Goal: Task Accomplishment & Management: Complete application form

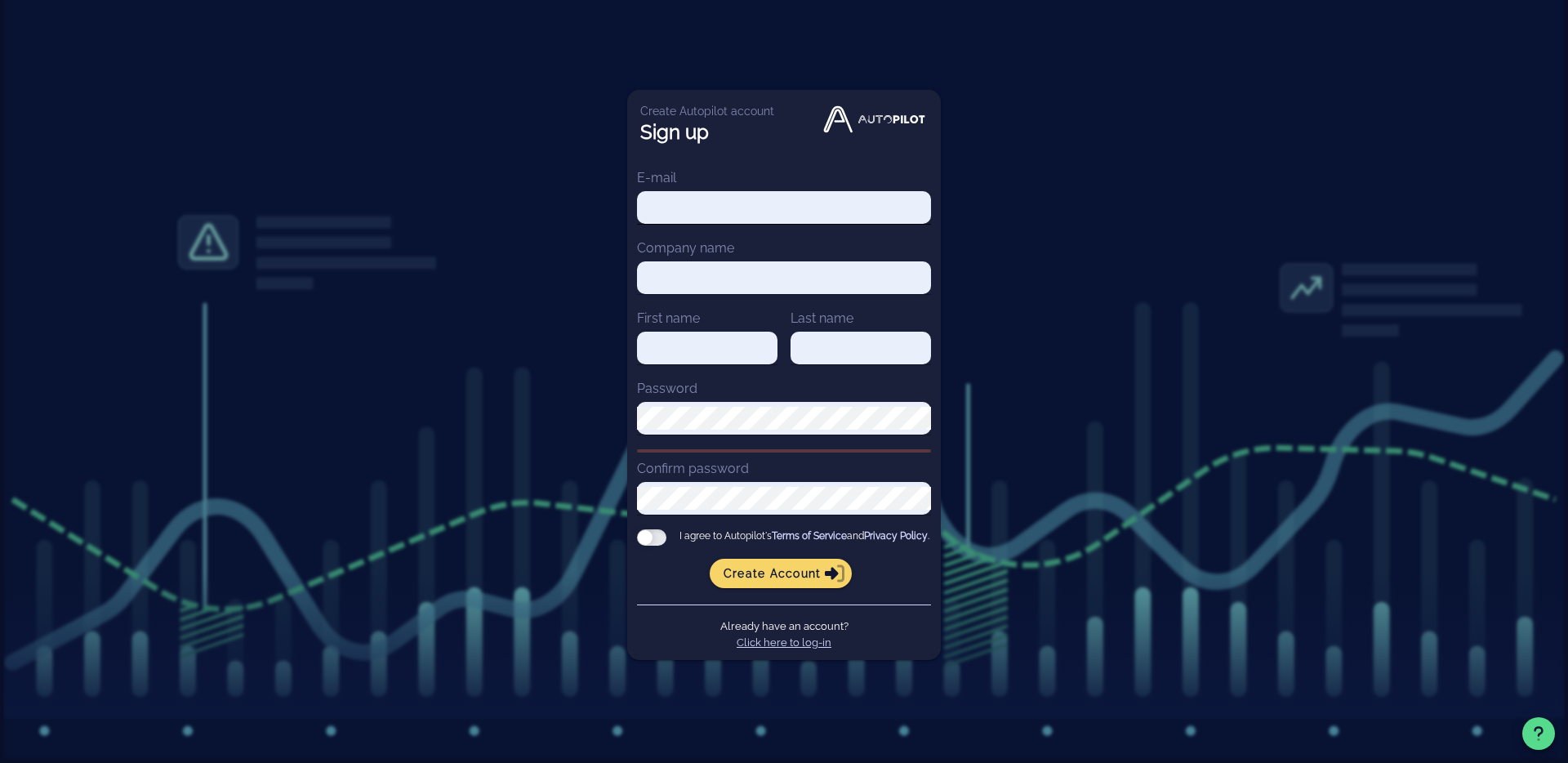
click at [769, 191] on div at bounding box center [784, 207] width 294 height 32
paste input "[EMAIL_ADDRESS][DOMAIN_NAME]"
type input "[EMAIL_ADDRESS][DOMAIN_NAME]"
paste input "Coda Music Technologies"
type input "Coda Music Technologies"
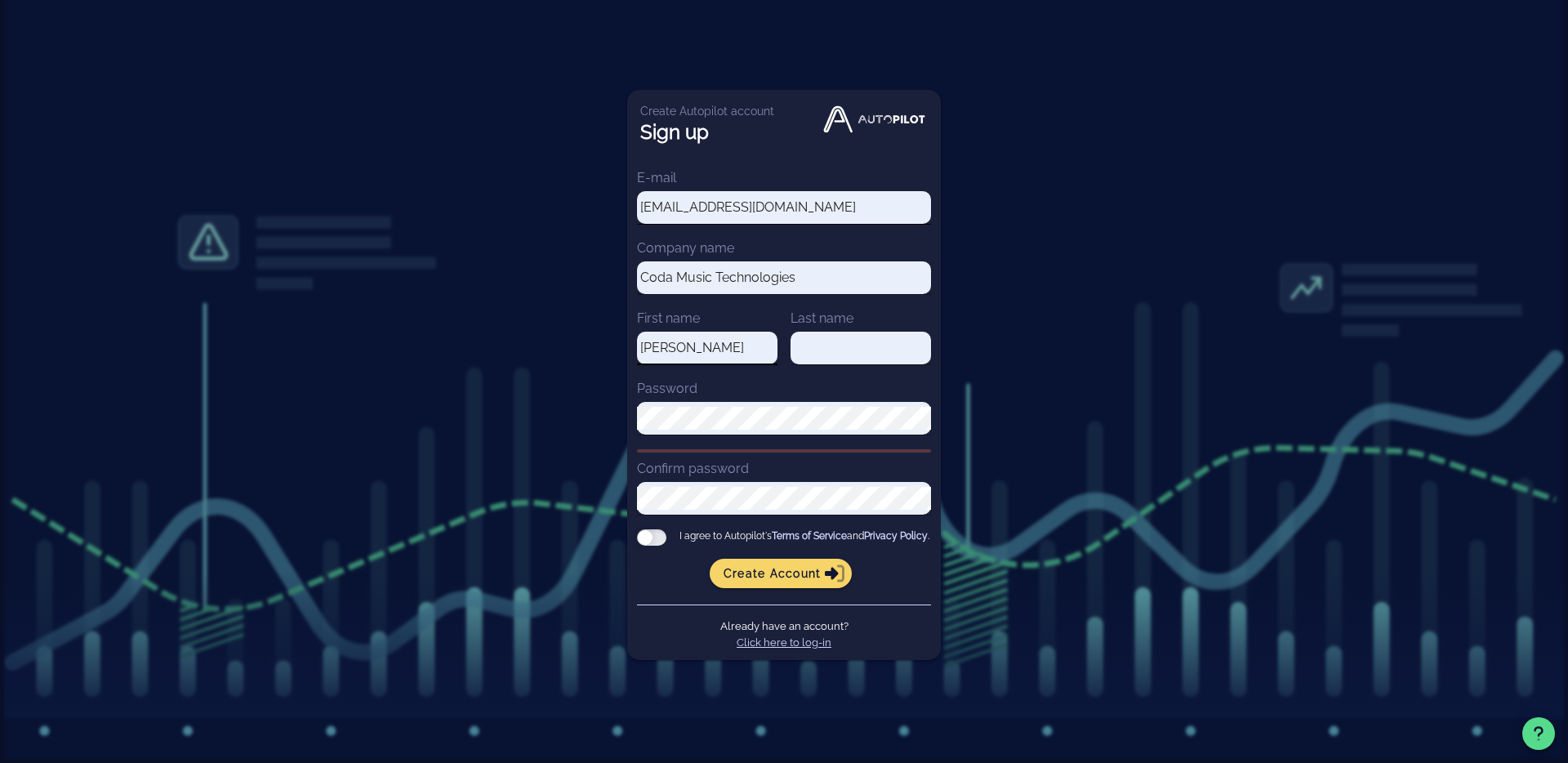
type input "[PERSON_NAME]"
type input "Hampton"
click at [931, 418] on div at bounding box center [931, 418] width 0 height 0
click at [1039, 372] on div "Create Autopilot account Sign up E-mail [EMAIL_ADDRESS][DOMAIN_NAME] Company na…" at bounding box center [784, 381] width 1568 height 763
click at [931, 418] on div at bounding box center [931, 418] width 0 height 0
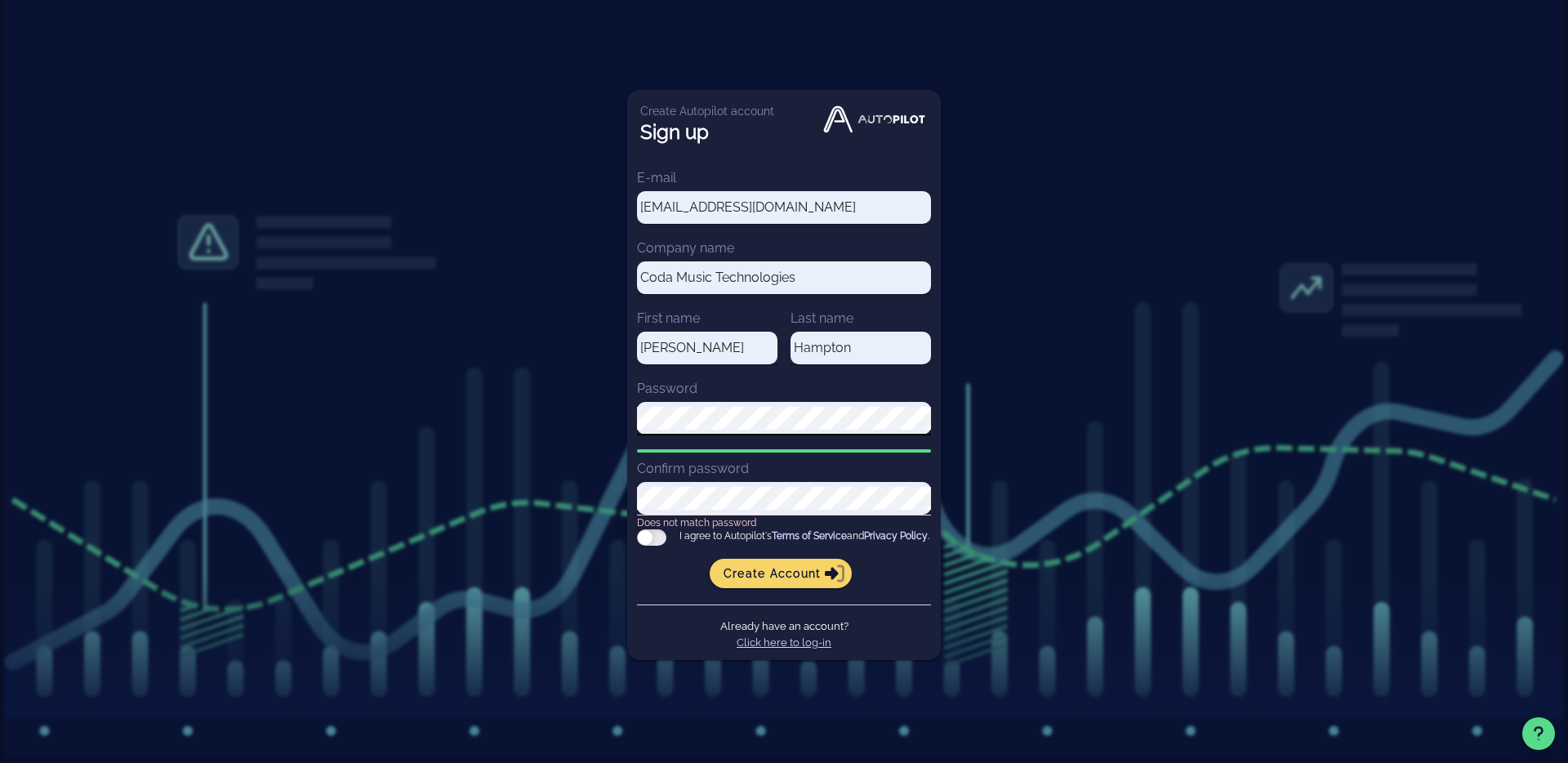
drag, startPoint x: 420, startPoint y: 399, endPoint x: 433, endPoint y: 395, distance: 13.6
click at [420, 399] on div "Create Autopilot account Sign up E-mail [EMAIL_ADDRESS][DOMAIN_NAME] Company na…" at bounding box center [784, 381] width 1568 height 763
click at [433, 395] on div "Create Autopilot account Sign up E-mail [EMAIL_ADDRESS][DOMAIN_NAME] Company na…" at bounding box center [784, 381] width 1568 height 763
drag, startPoint x: 434, startPoint y: 394, endPoint x: 607, endPoint y: 360, distance: 176.3
click at [449, 387] on div "Create Autopilot account Sign up E-mail [EMAIL_ADDRESS][DOMAIN_NAME] Company na…" at bounding box center [784, 381] width 1568 height 763
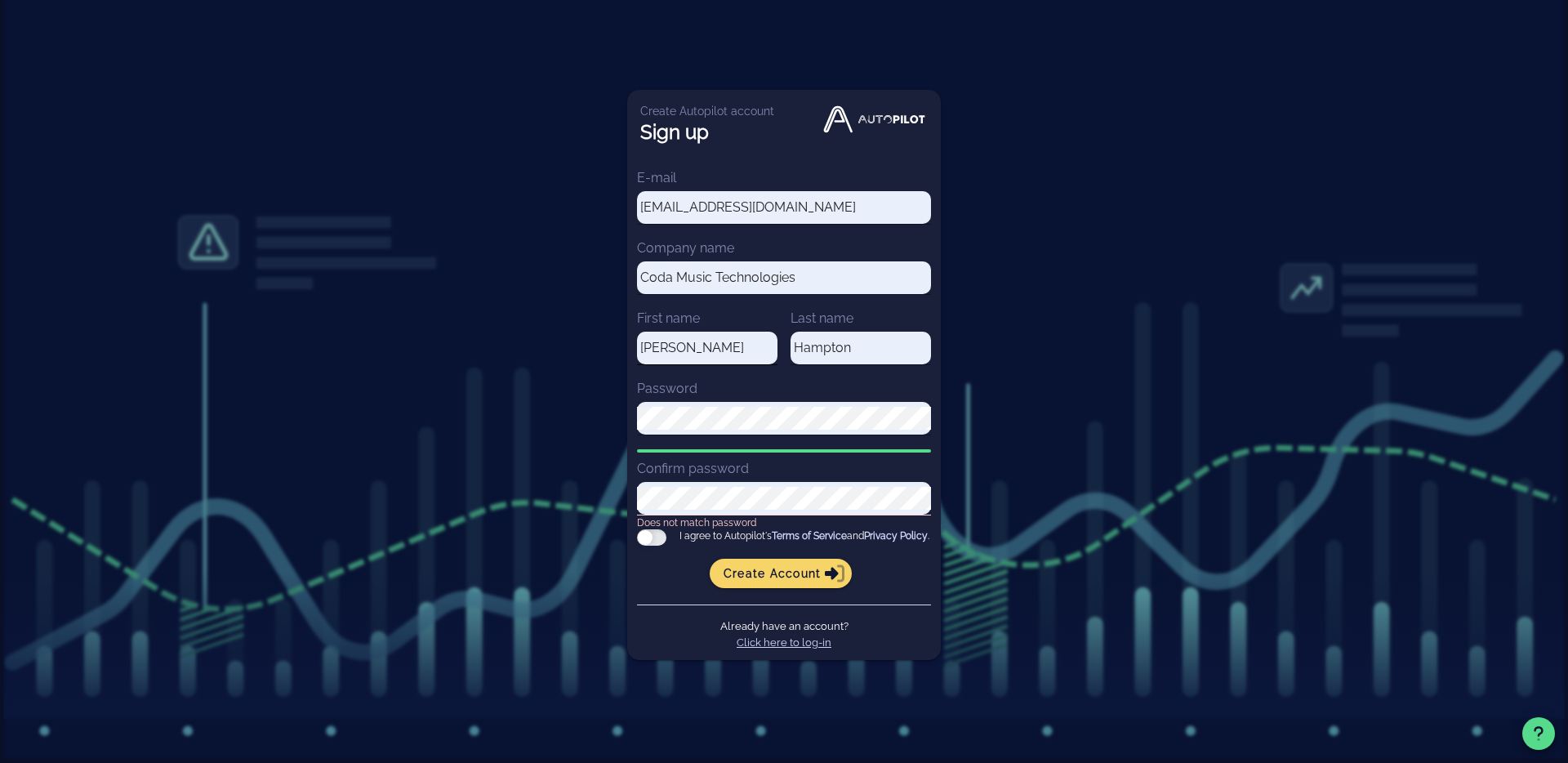
click at [747, 340] on input "[PERSON_NAME]" at bounding box center [707, 348] width 141 height 23
drag, startPoint x: 750, startPoint y: 247, endPoint x: 751, endPoint y: 237, distance: 10.0
click at [750, 247] on div "Company name Coda Music Technologies" at bounding box center [784, 273] width 294 height 70
click at [752, 191] on div "[EMAIL_ADDRESS][DOMAIN_NAME]" at bounding box center [784, 207] width 294 height 32
